Goal: Information Seeking & Learning: Check status

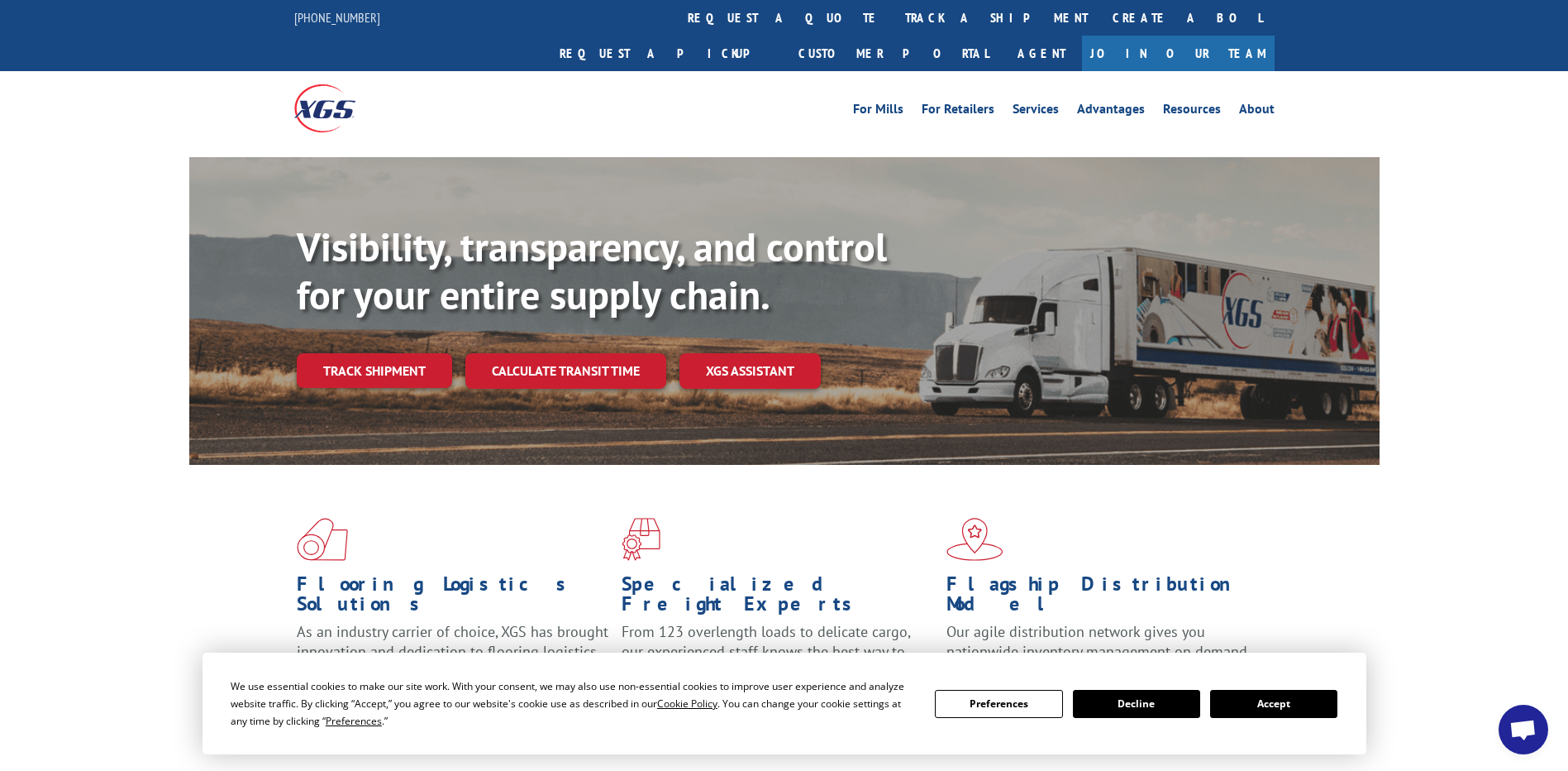
click at [893, 14] on link "track a shipment" at bounding box center [997, 17] width 207 height 35
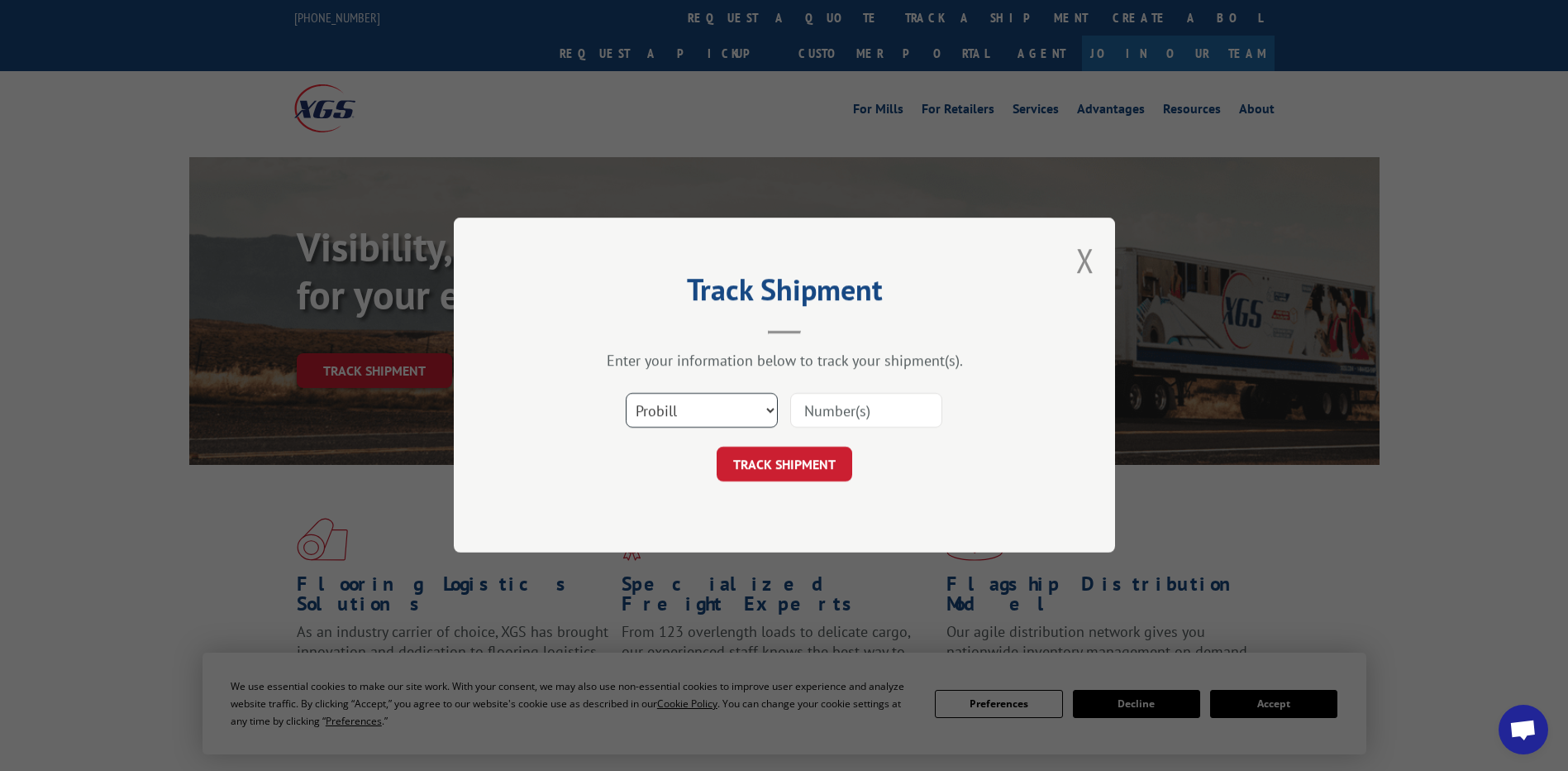
click at [674, 409] on select "Select category... Probill BOL PO" at bounding box center [702, 411] width 152 height 35
select select "po"
click at [626, 394] on select "Select category... Probill BOL PO" at bounding box center [702, 411] width 152 height 35
click at [885, 410] on input at bounding box center [866, 411] width 152 height 35
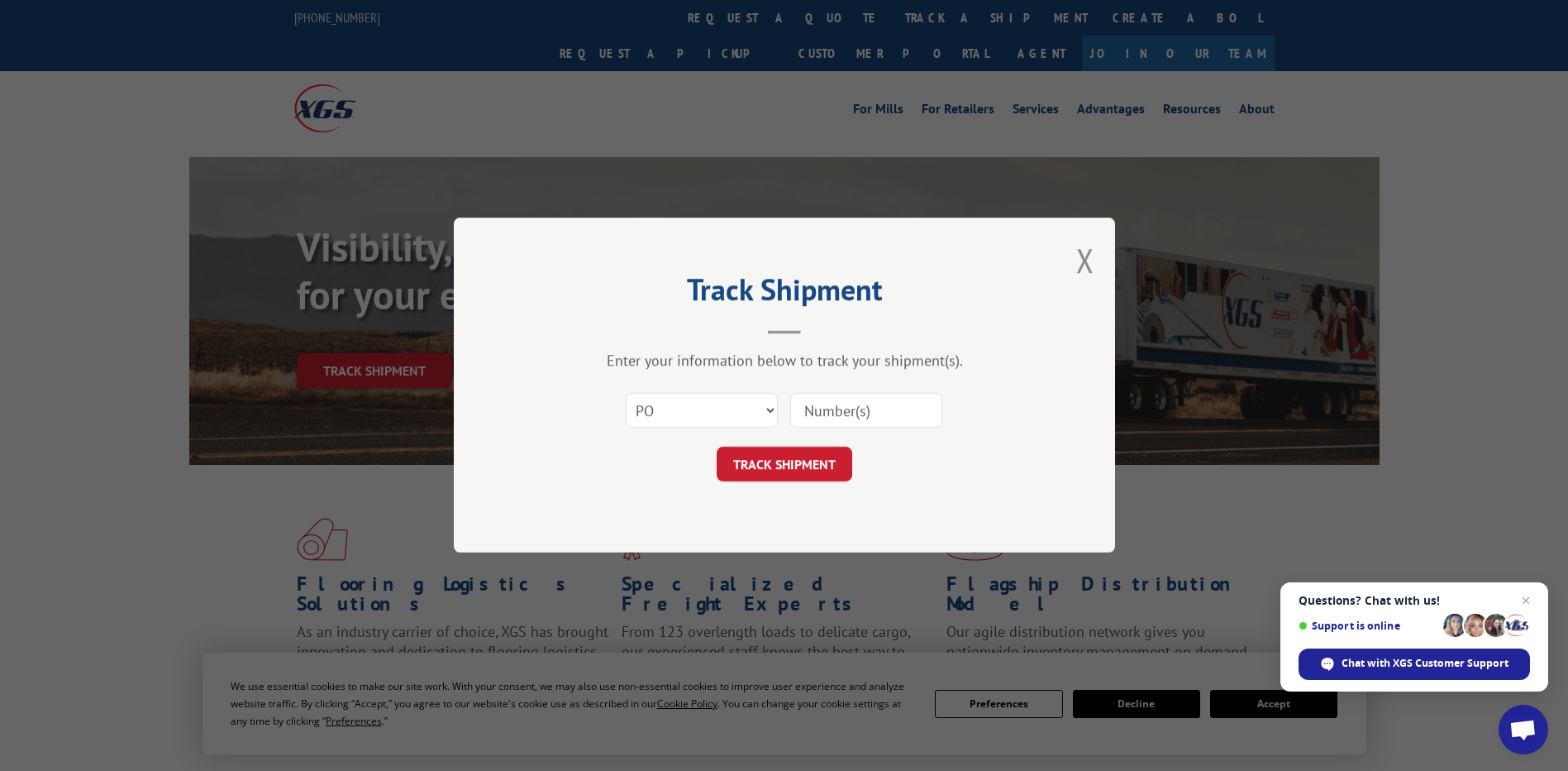
paste input "07526923"
click at [833, 415] on input "07526923" at bounding box center [866, 411] width 152 height 35
type input "07526923"
click button "TRACK SHIPMENT" at bounding box center [784, 464] width 135 height 35
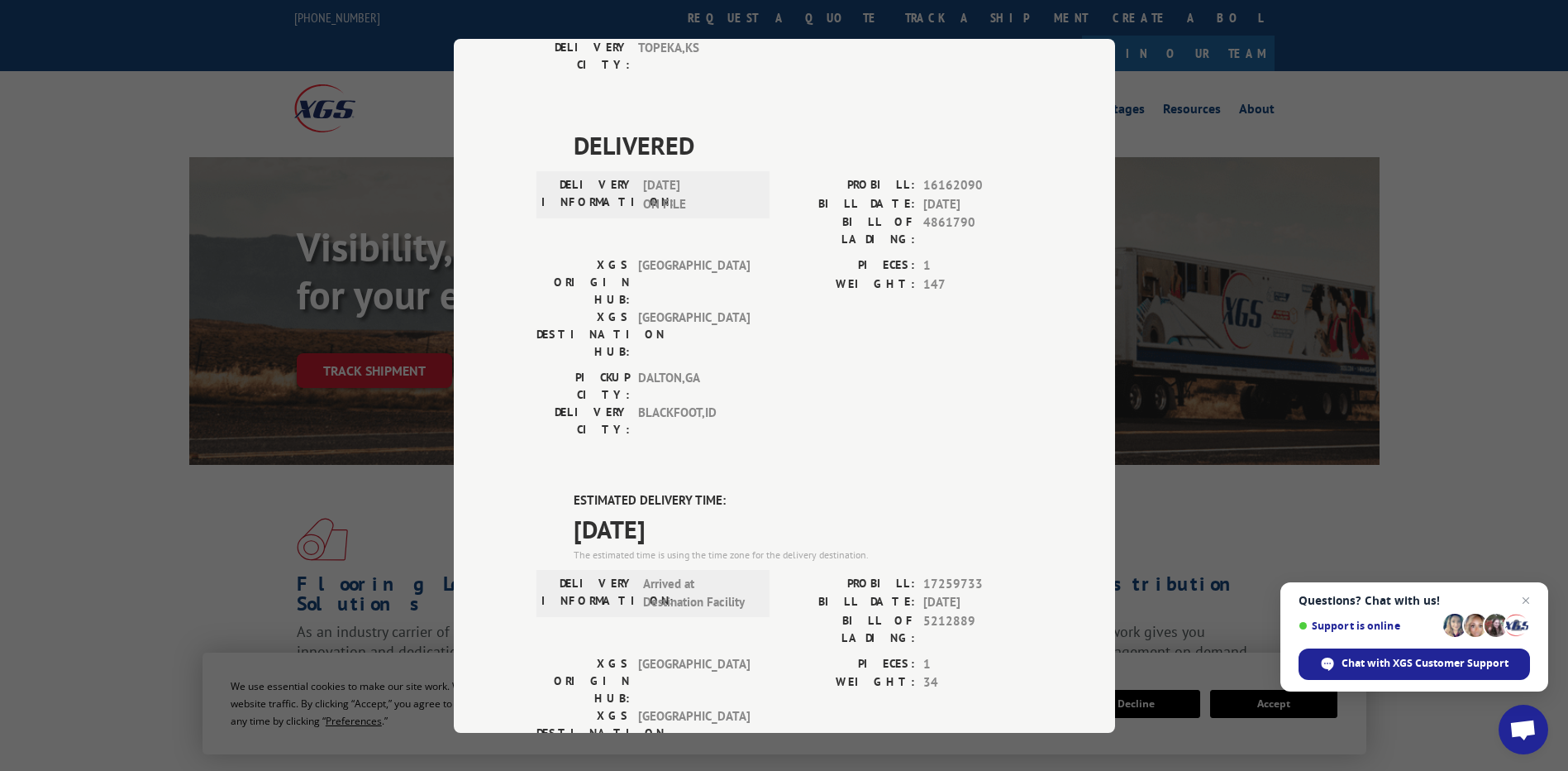
scroll to position [414, 0]
drag, startPoint x: 698, startPoint y: 325, endPoint x: 540, endPoint y: 280, distance: 164.3
click at [540, 280] on div "DELIVERED DELIVERY INFORMATION: PROBILL: 9400256 BILL DATE: [DATE] BILL OF LADI…" at bounding box center [784, 443] width 496 height 1369
drag, startPoint x: 540, startPoint y: 280, endPoint x: 599, endPoint y: 307, distance: 64.9
copy div "ESTIMATED DELIVERY TIME: [DATE]"
